Goal: Task Accomplishment & Management: Use online tool/utility

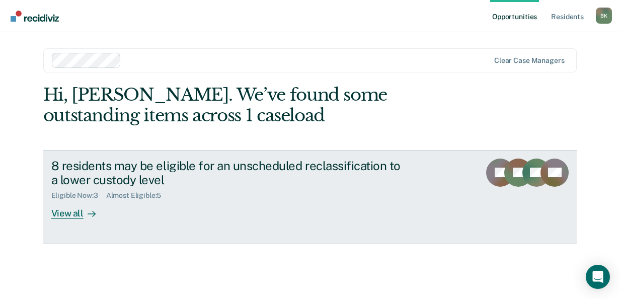
click at [62, 209] on div "View all" at bounding box center [79, 210] width 56 height 20
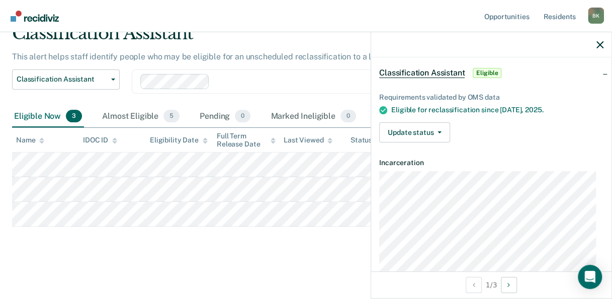
scroll to position [70, 0]
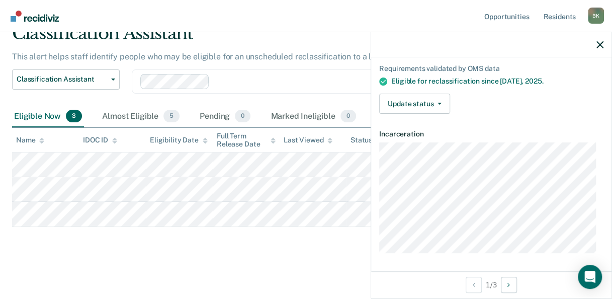
click at [437, 87] on div "Requirements validated by OMS data Eligible for reclassification since [DATE]. …" at bounding box center [491, 84] width 241 height 73
click at [438, 103] on icon "button" at bounding box center [440, 104] width 4 height 2
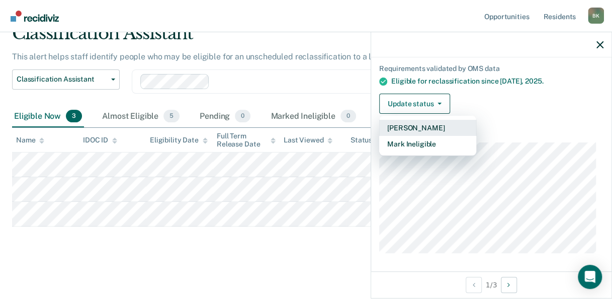
click at [424, 123] on button "[PERSON_NAME]" at bounding box center [427, 128] width 97 height 16
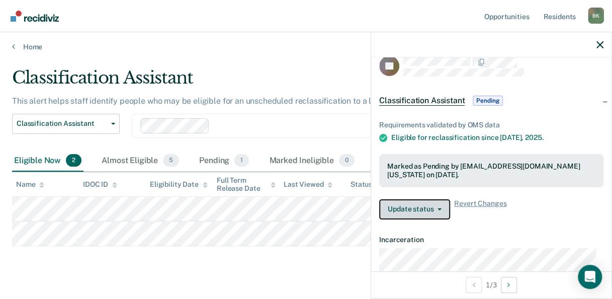
scroll to position [0, 0]
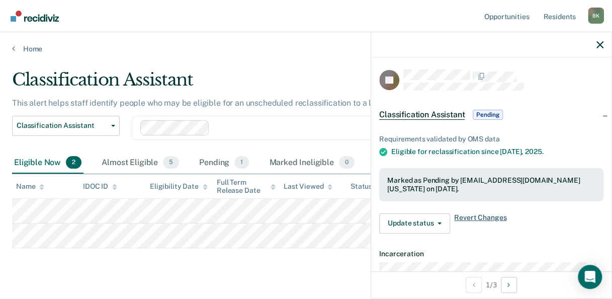
click at [475, 213] on span "Revert Changes" at bounding box center [480, 223] width 52 height 20
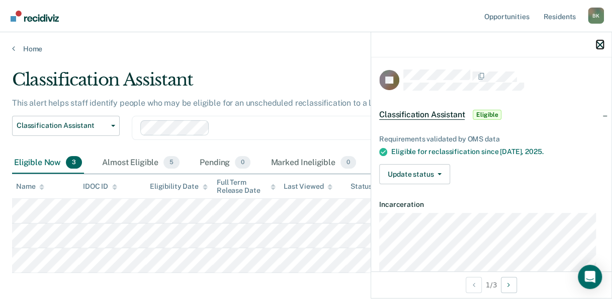
click at [598, 42] on icon "button" at bounding box center [600, 44] width 7 height 7
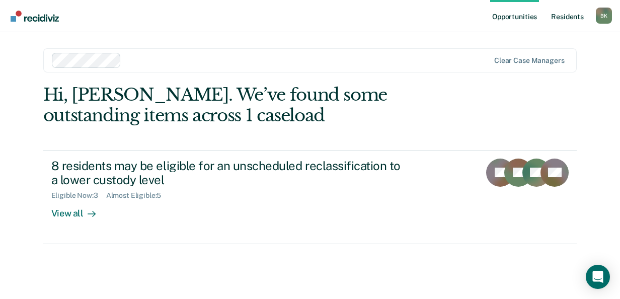
click at [567, 16] on link "Resident s" at bounding box center [567, 16] width 37 height 32
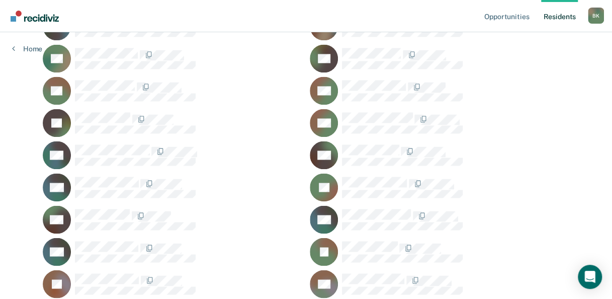
scroll to position [621, 0]
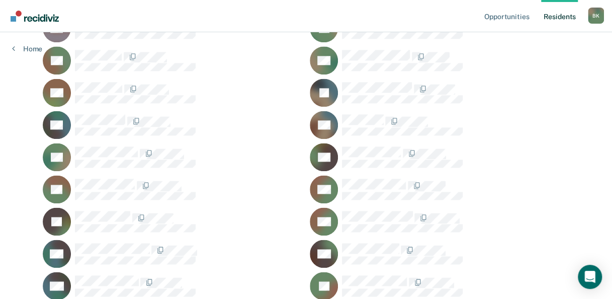
drag, startPoint x: 618, startPoint y: 40, endPoint x: 435, endPoint y: 22, distance: 183.6
click at [435, 22] on nav "Opportunities Resident s [PERSON_NAME] Profile How it works Log Out" at bounding box center [306, 16] width 612 height 32
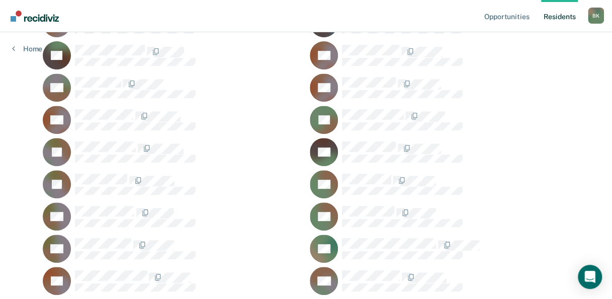
scroll to position [0, 0]
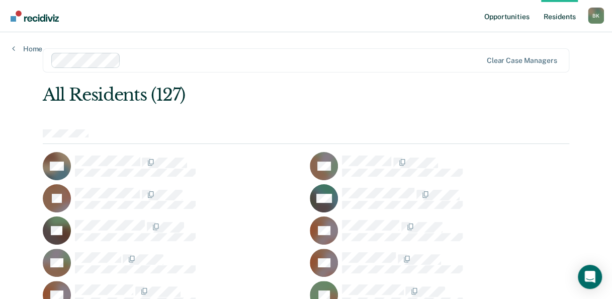
click at [500, 16] on link "Opportunities" at bounding box center [507, 16] width 49 height 32
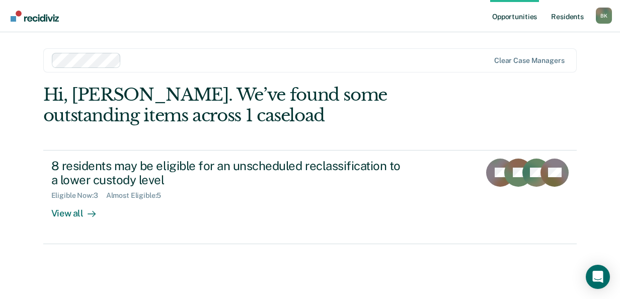
click at [566, 14] on link "Resident s" at bounding box center [567, 16] width 37 height 32
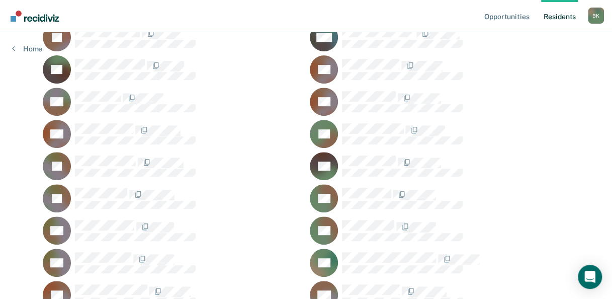
scroll to position [150, 0]
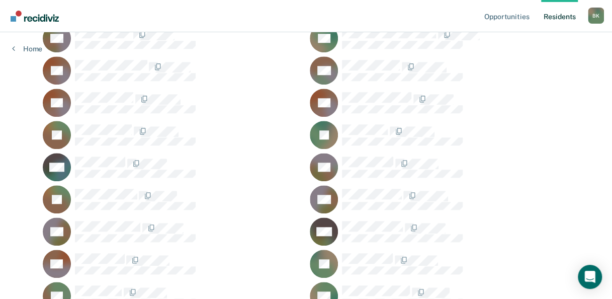
scroll to position [301, 0]
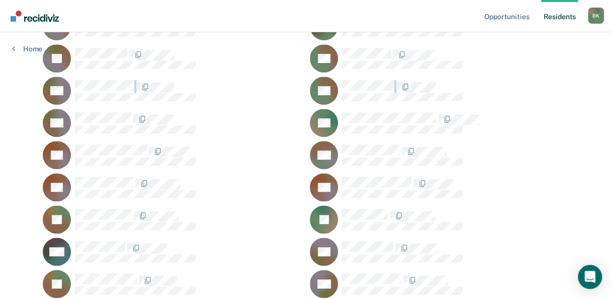
drag, startPoint x: 611, startPoint y: 72, endPoint x: 611, endPoint y: 63, distance: 9.1
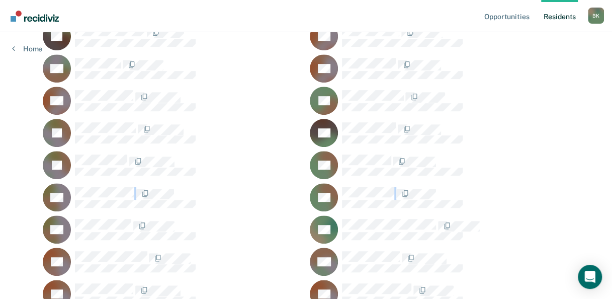
scroll to position [170, 0]
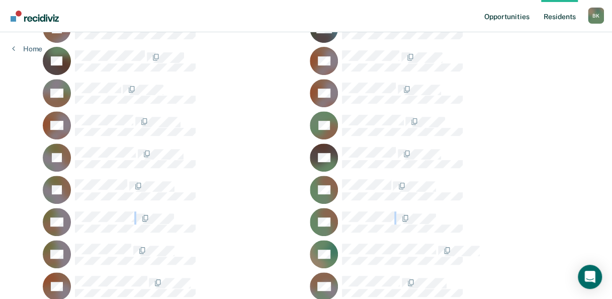
click at [513, 16] on link "Opportunities" at bounding box center [507, 16] width 49 height 32
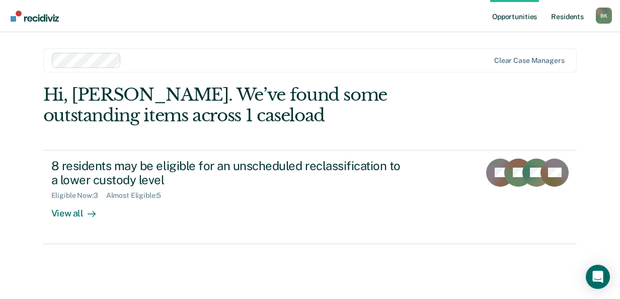
click at [575, 16] on link "Resident s" at bounding box center [567, 16] width 37 height 32
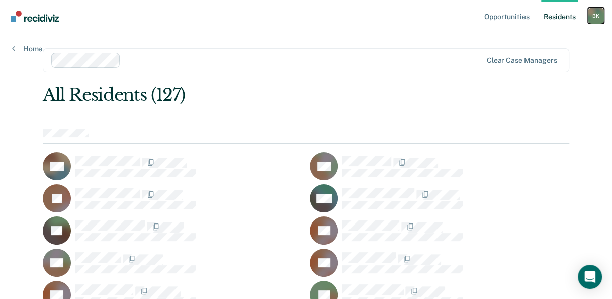
click at [597, 14] on div "B K" at bounding box center [596, 16] width 16 height 16
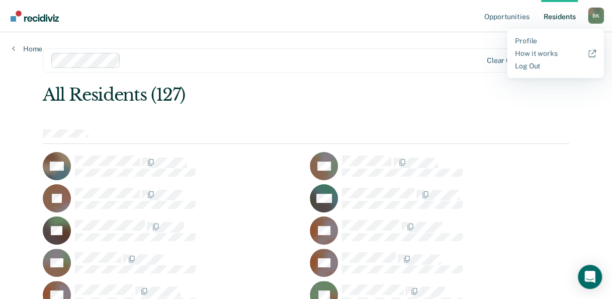
click at [444, 85] on div "All Residents (127)" at bounding box center [254, 95] width 422 height 21
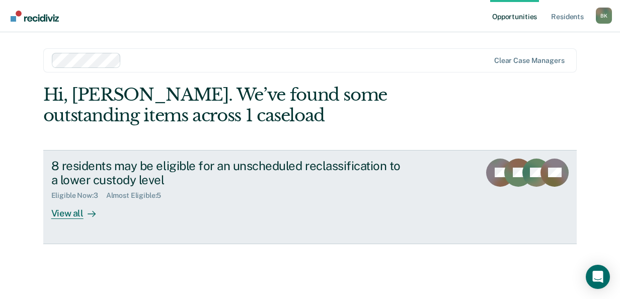
click at [71, 211] on div "View all" at bounding box center [79, 210] width 56 height 20
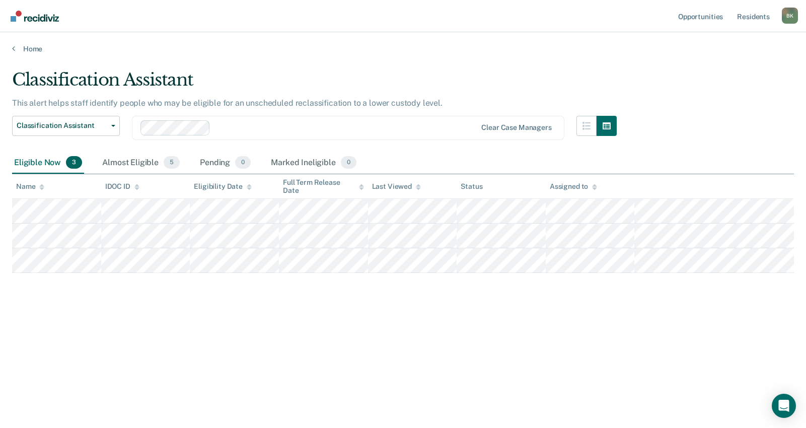
click at [118, 42] on div "Home" at bounding box center [403, 42] width 806 height 21
click at [293, 96] on div "Classification Assistant" at bounding box center [314, 83] width 604 height 29
